Goal: Information Seeking & Learning: Learn about a topic

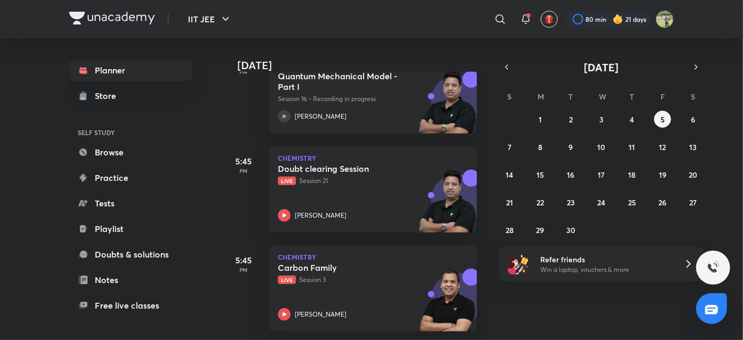
scroll to position [489, 0]
click at [319, 275] on p "Live Session 3" at bounding box center [361, 280] width 167 height 10
